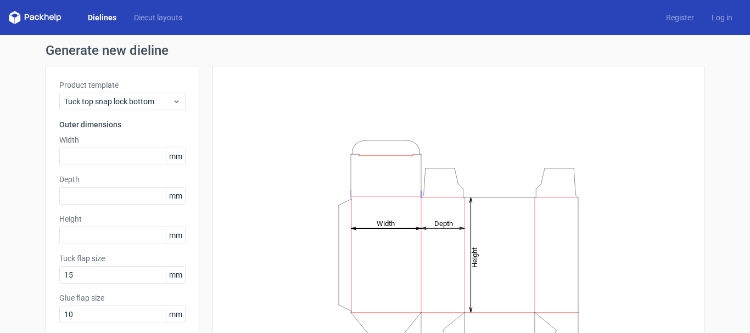
scroll to position [97, 0]
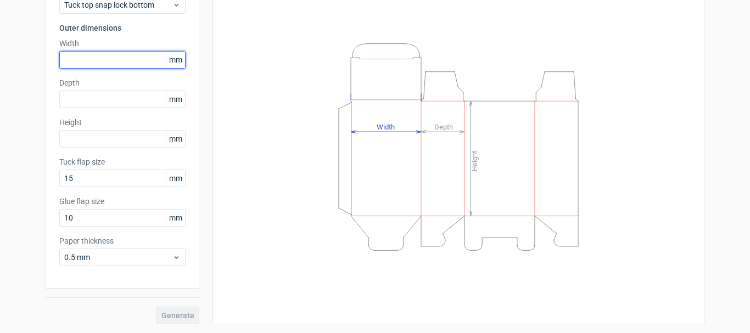
click at [131, 59] on input "text" at bounding box center [122, 60] width 126 height 18
type input "60"
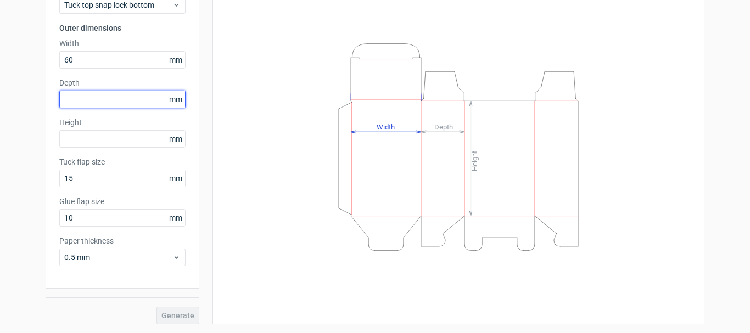
click at [133, 98] on input "text" at bounding box center [122, 100] width 126 height 18
type input "60"
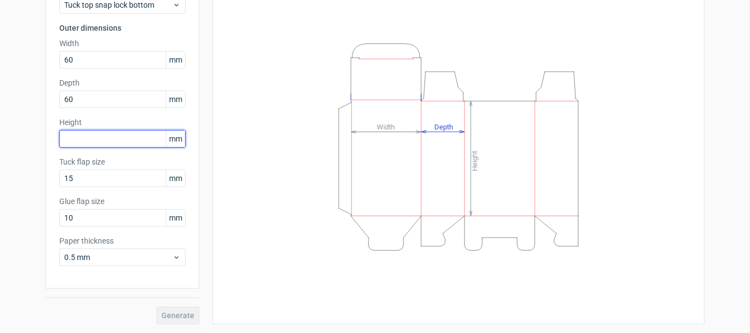
click at [119, 136] on input "text" at bounding box center [122, 139] width 126 height 18
type input "220"
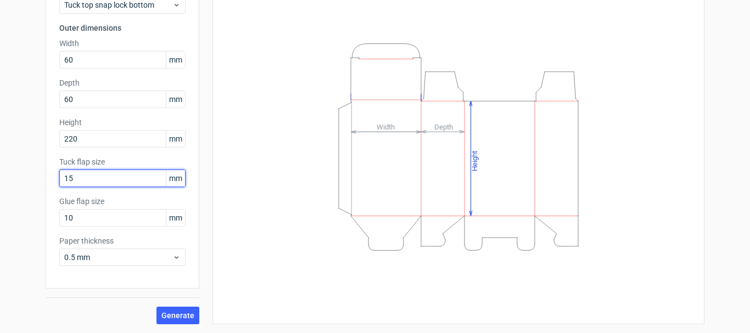
click at [93, 175] on input "15" at bounding box center [122, 179] width 126 height 18
click at [94, 175] on input "15" at bounding box center [122, 179] width 126 height 18
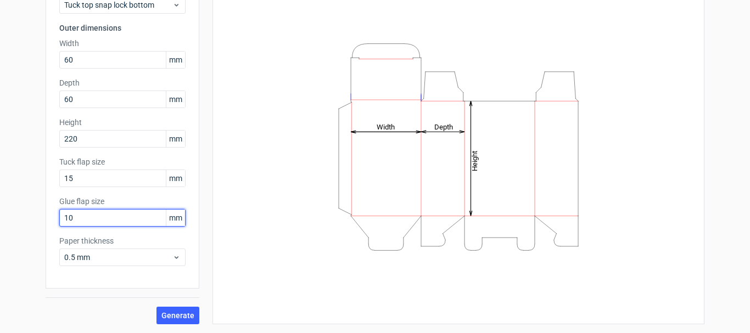
click at [86, 222] on input "10" at bounding box center [122, 218] width 126 height 18
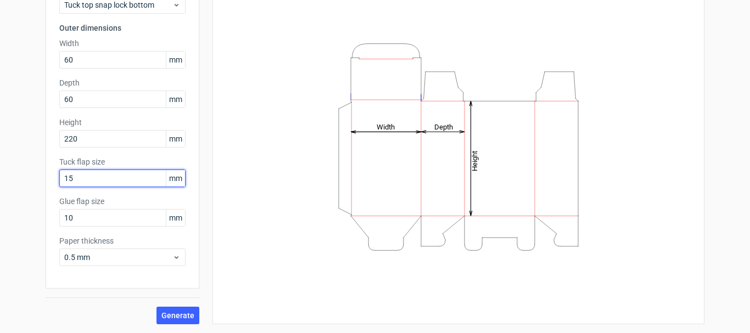
click at [88, 180] on input "15" at bounding box center [122, 179] width 126 height 18
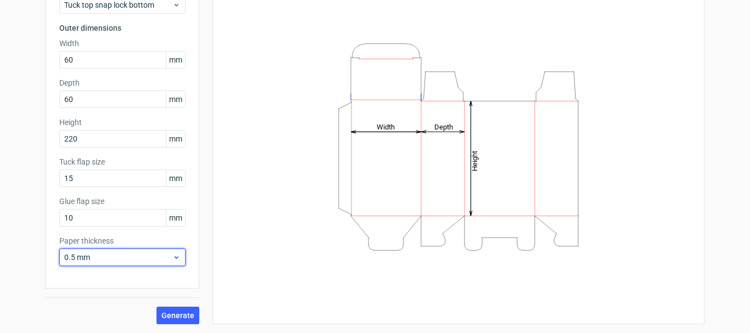
click at [172, 261] on icon at bounding box center [176, 257] width 8 height 9
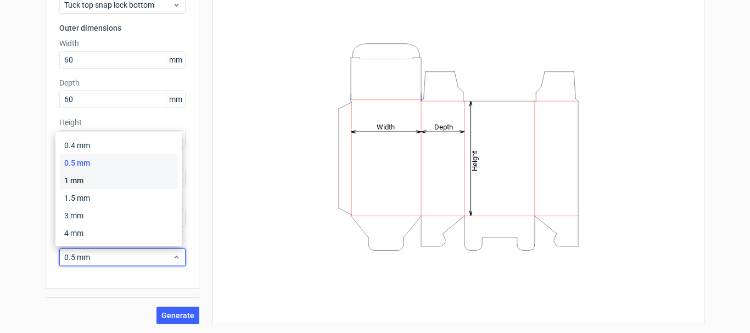
click at [139, 182] on div "1 mm" at bounding box center [118, 181] width 117 height 18
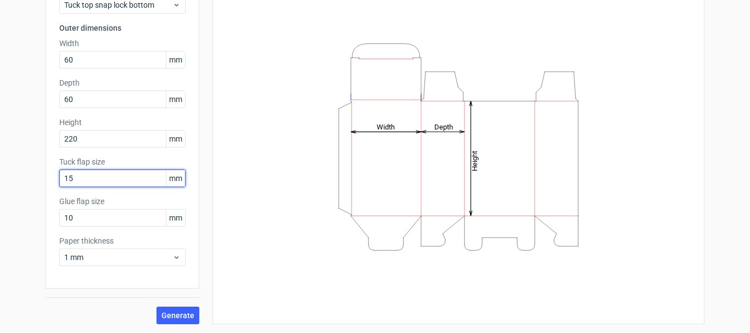
click at [76, 179] on input "15" at bounding box center [122, 179] width 126 height 18
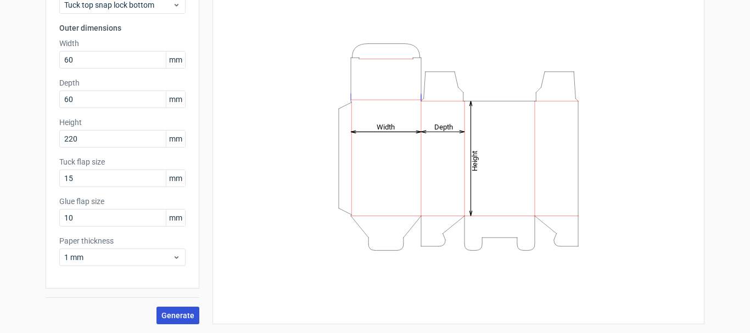
click at [172, 318] on span "Generate" at bounding box center [177, 316] width 33 height 8
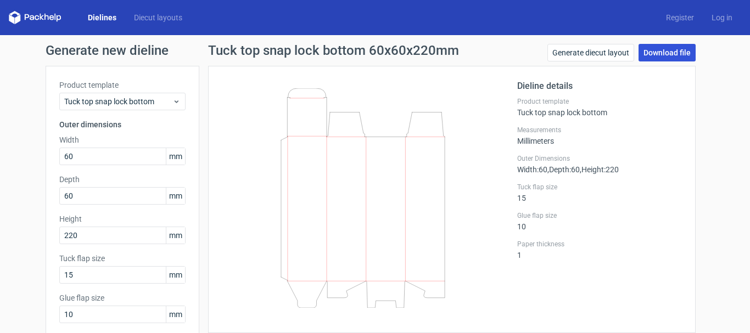
click at [674, 55] on link "Download file" at bounding box center [666, 53] width 57 height 18
